Goal: Information Seeking & Learning: Learn about a topic

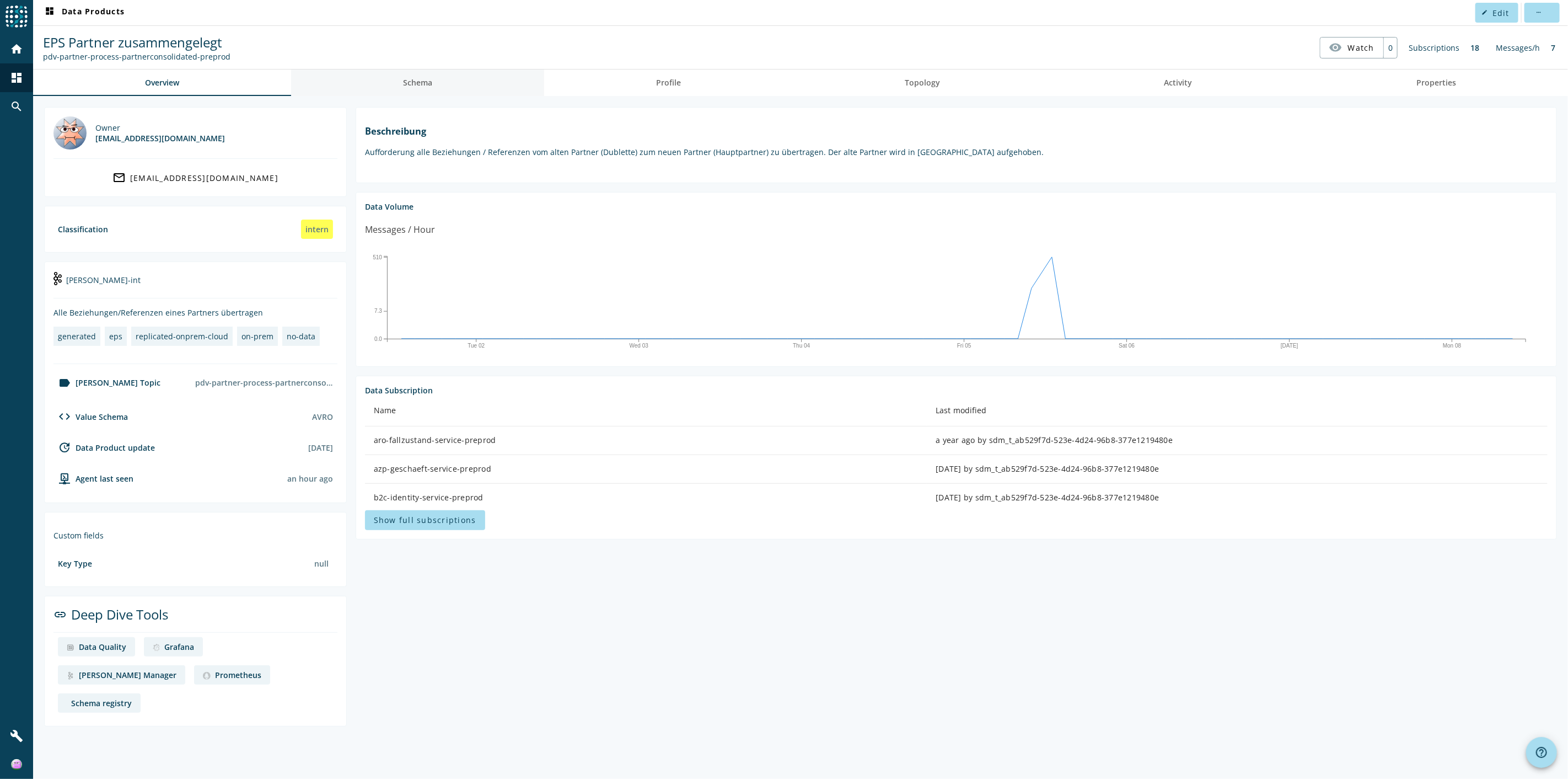
click at [436, 85] on link "Schema" at bounding box center [418, 82] width 253 height 26
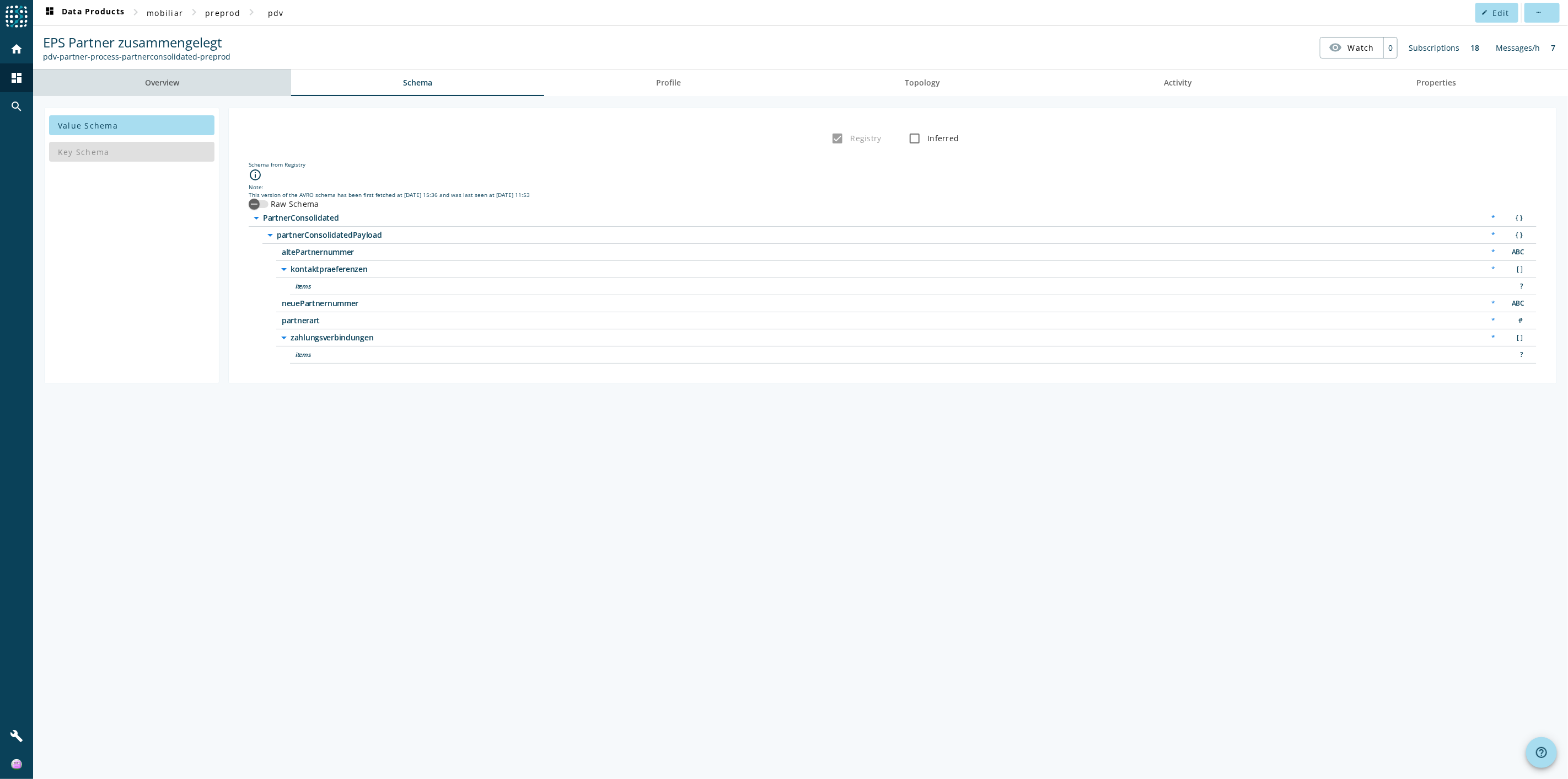
click at [169, 72] on span "Overview" at bounding box center [161, 82] width 34 height 26
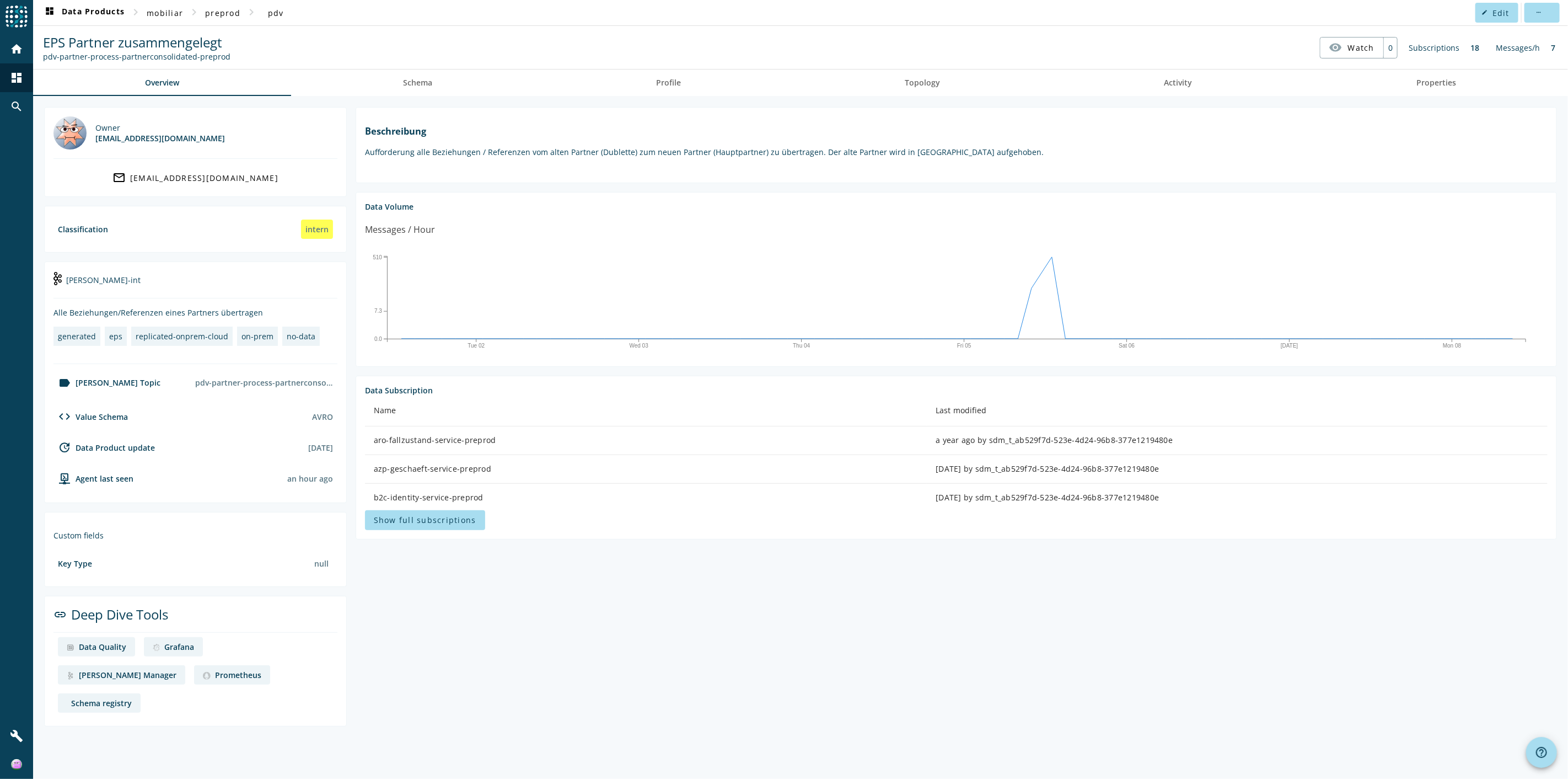
click at [572, 610] on section "Beschreibung Aufforderung alle Beziehungen / Referenzen vom alten Partner (Dubl…" at bounding box center [952, 416] width 1211 height 619
click at [92, 642] on div "Data Quality" at bounding box center [103, 646] width 47 height 10
click at [185, 665] on link "[PERSON_NAME] Manager" at bounding box center [121, 675] width 127 height 19
click at [164, 646] on div "Grafana" at bounding box center [179, 646] width 30 height 10
click at [215, 675] on div "Prometheus" at bounding box center [238, 675] width 47 height 10
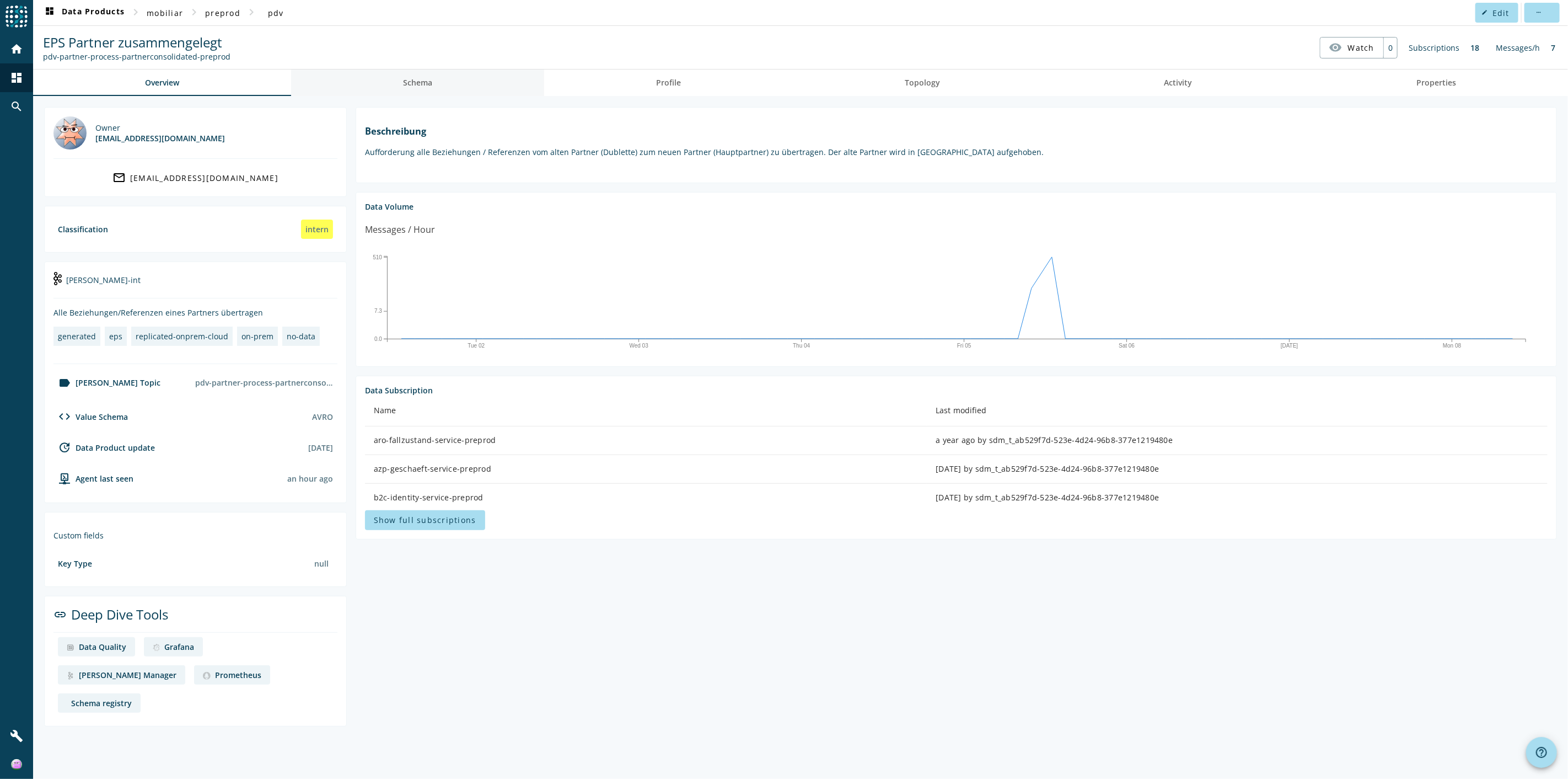
click at [425, 81] on span "Schema" at bounding box center [418, 83] width 29 height 8
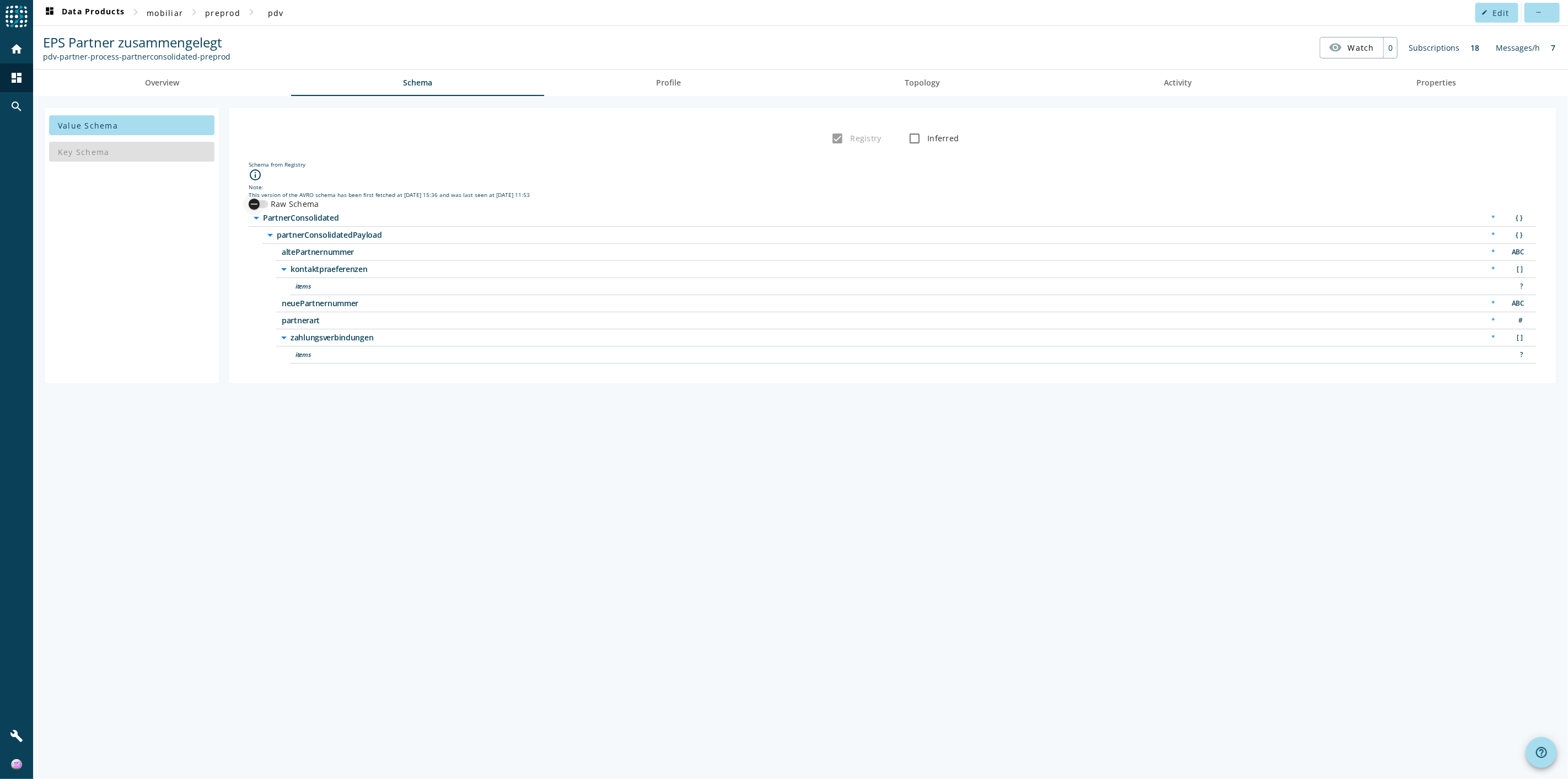
click at [257, 205] on icon "button" at bounding box center [254, 204] width 10 height 10
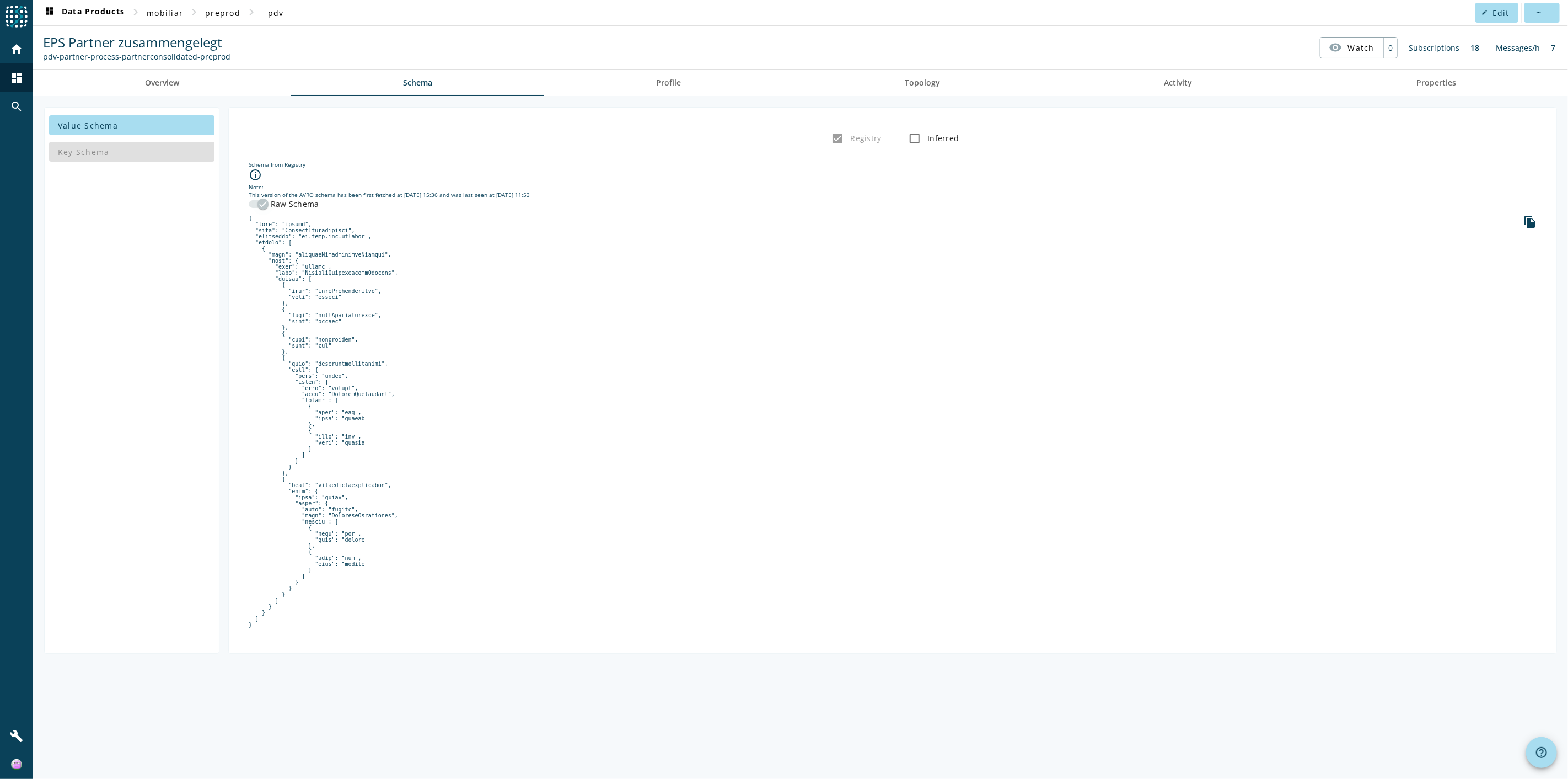
click at [258, 205] on div "button" at bounding box center [263, 204] width 11 height 11
